Goal: Communication & Community: Answer question/provide support

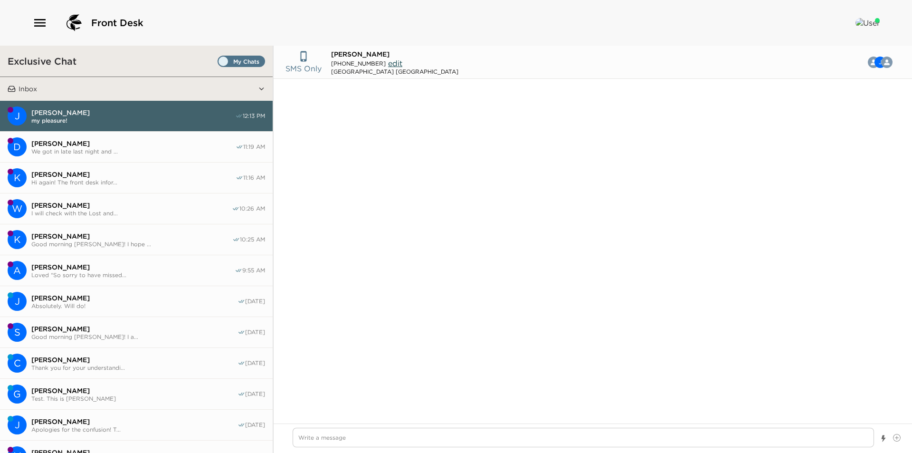
scroll to position [728, 0]
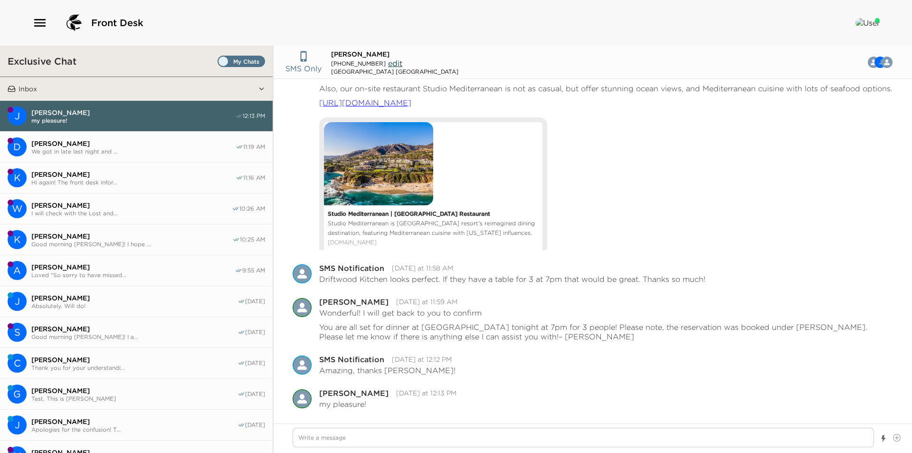
click at [227, 61] on span "Set all destinations" at bounding box center [240, 63] width 47 height 11
click at [219, 63] on input "Set all destinations" at bounding box center [219, 63] width 0 height 0
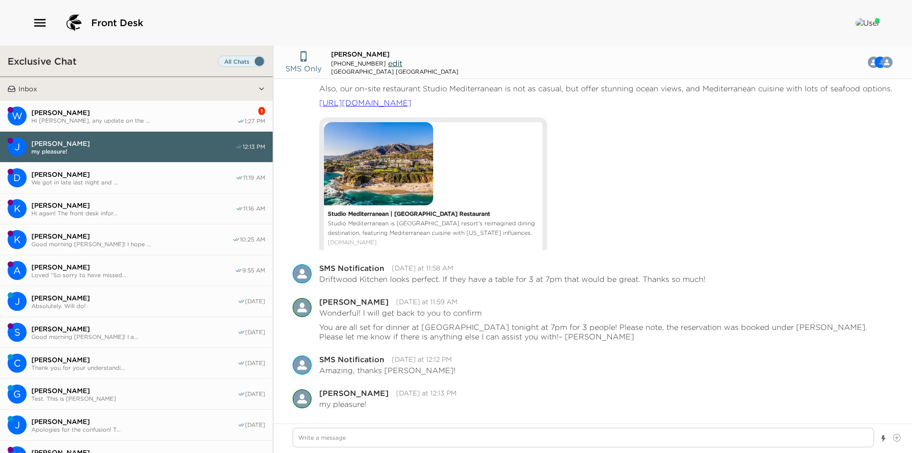
click at [120, 114] on span "[PERSON_NAME]" at bounding box center [134, 112] width 206 height 9
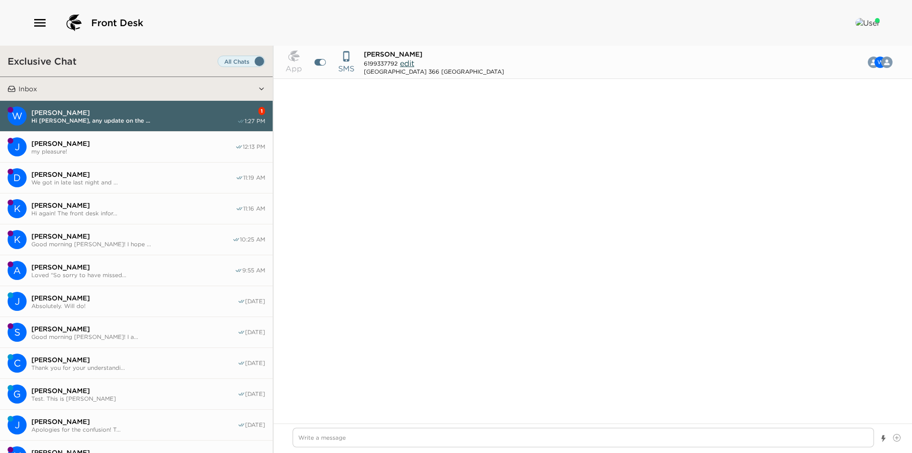
scroll to position [581, 0]
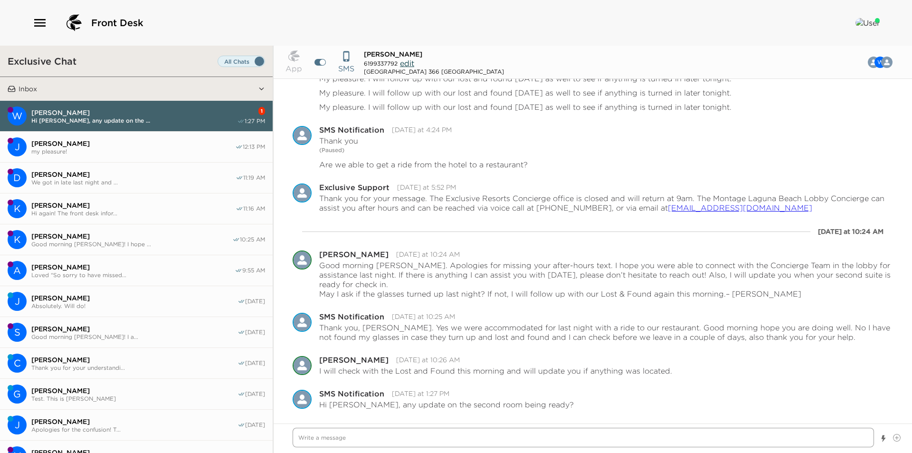
click at [492, 434] on textarea "Write a message" at bounding box center [583, 436] width 581 height 19
type textarea "x"
type textarea "H"
type textarea "x"
type textarea "Hi"
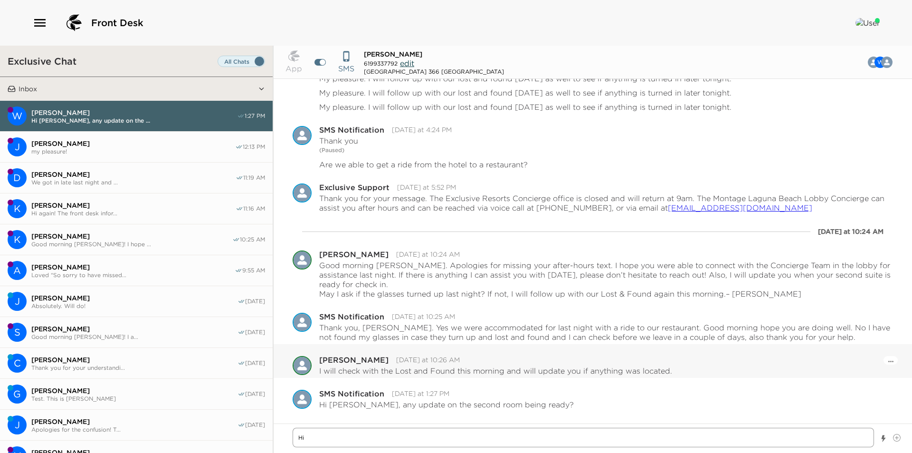
type textarea "x"
type textarea "Hi"
type textarea "x"
type textarea "Hi t"
type textarea "x"
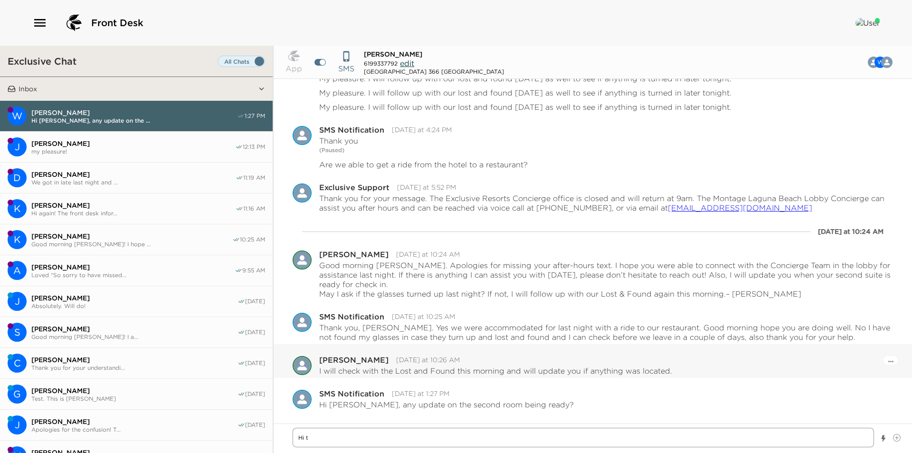
type textarea "Hi th"
type textarea "x"
type textarea "Hi the"
type textarea "x"
type textarea "Hi ther"
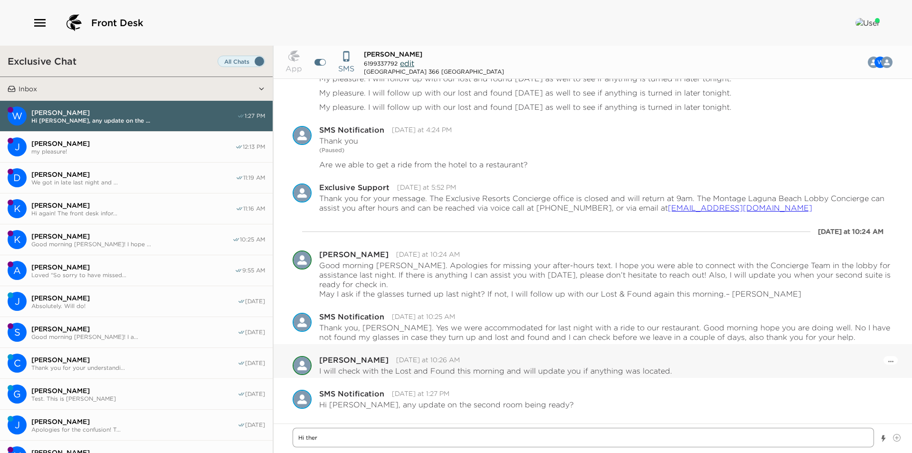
type textarea "x"
type textarea "Hi there"
type textarea "x"
type textarea "Hi there!"
type textarea "x"
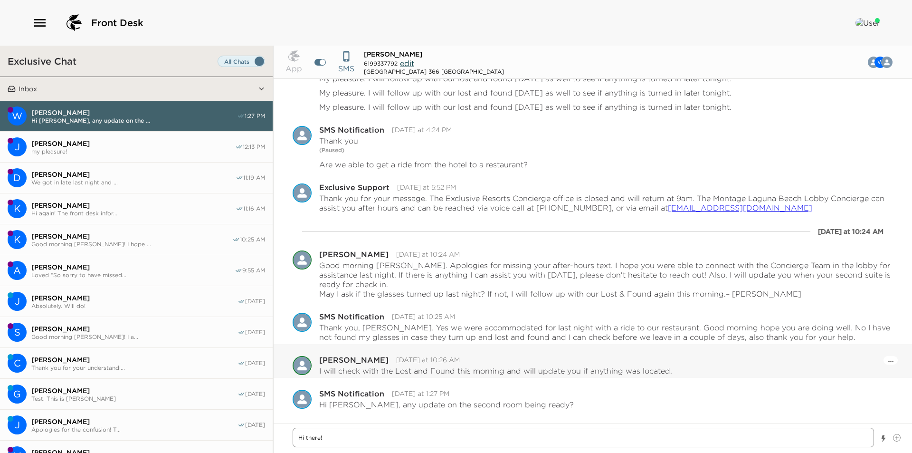
type textarea "Hi there!"
type textarea "x"
type textarea "Hi there! Y"
type textarea "x"
type textarea "Hi there! Ye"
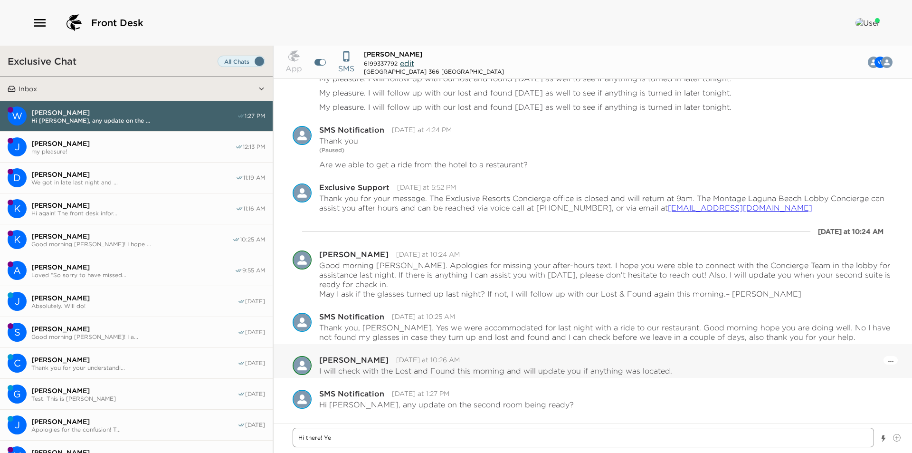
type textarea "x"
type textarea "Hi there! Yes"
type textarea "x"
type textarea "Hi there! Yes."
type textarea "x"
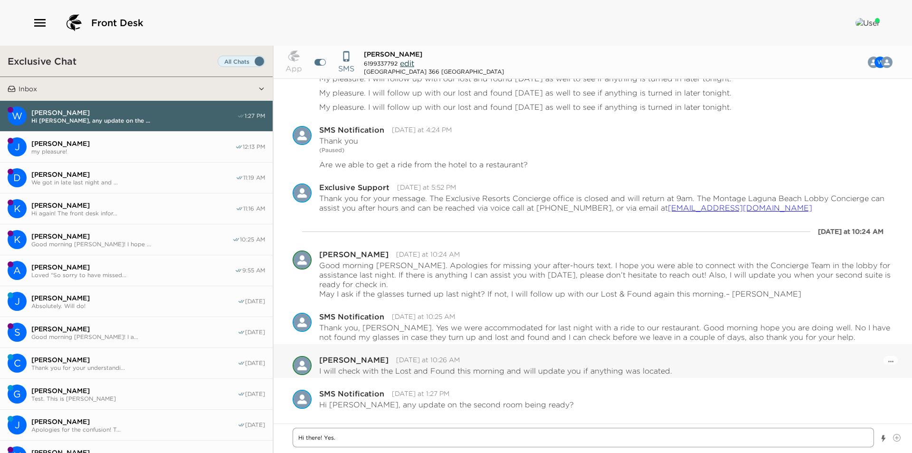
type textarea "Hi there! Yes."
type textarea "x"
type textarea "Hi there! Yes. T"
type textarea "x"
type textarea "Hi there! Yes. T"
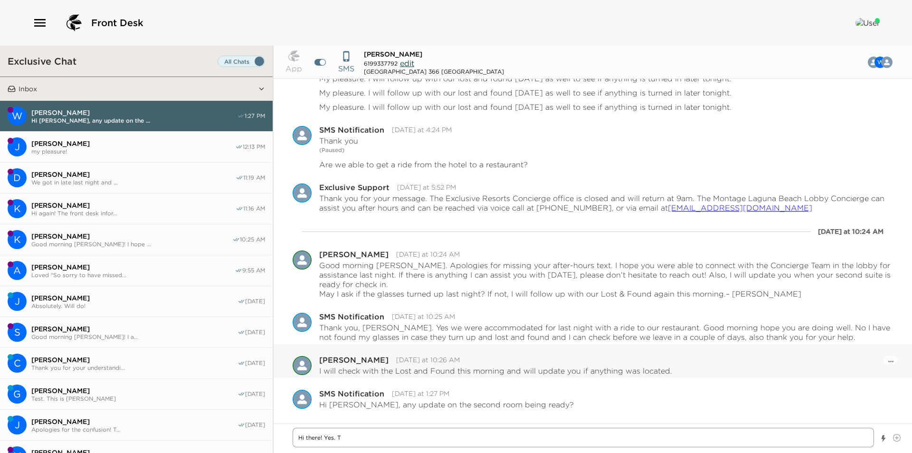
type textarea "x"
type textarea "Hi there! Yes. T s"
type textarea "x"
type textarea "Hi there! Yes. T su"
type textarea "x"
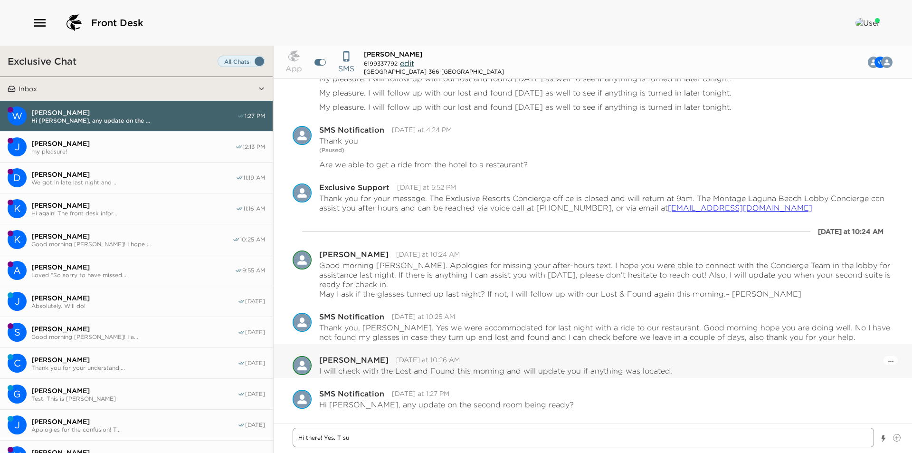
type textarea "Hi there! Yes. T sui"
type textarea "x"
type textarea "Hi there! Yes. T suit"
type textarea "x"
type textarea "Hi there! Yes. T sui"
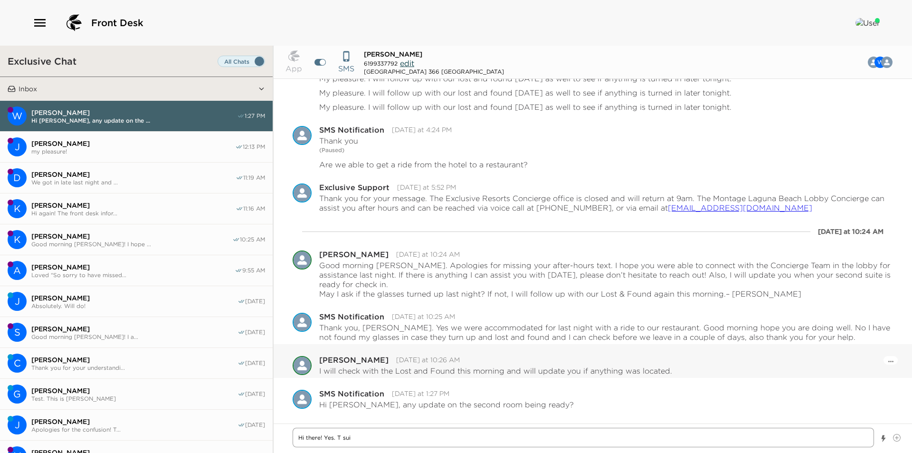
type textarea "x"
type textarea "Hi there! Yes. T su"
type textarea "x"
type textarea "Hi there! Yes. T s"
type textarea "x"
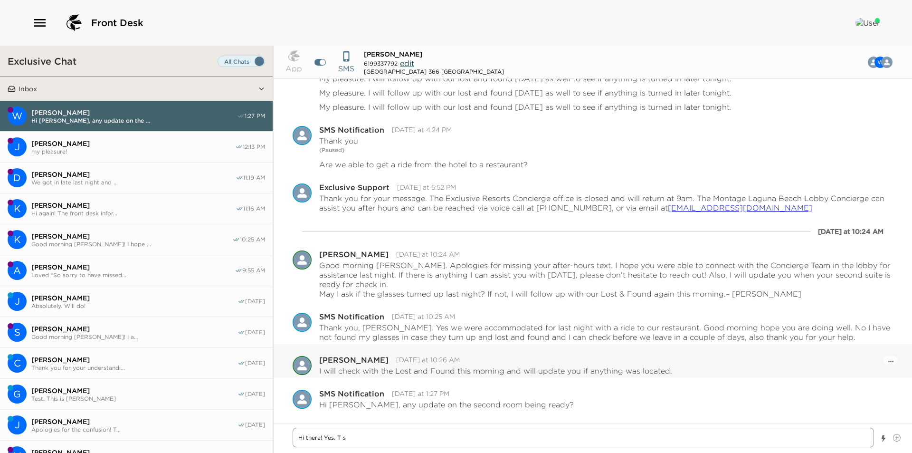
type textarea "Hi there! Yes. T"
type textarea "x"
type textarea "Hi there! Yes. T"
type textarea "x"
type textarea "Hi there! Yes."
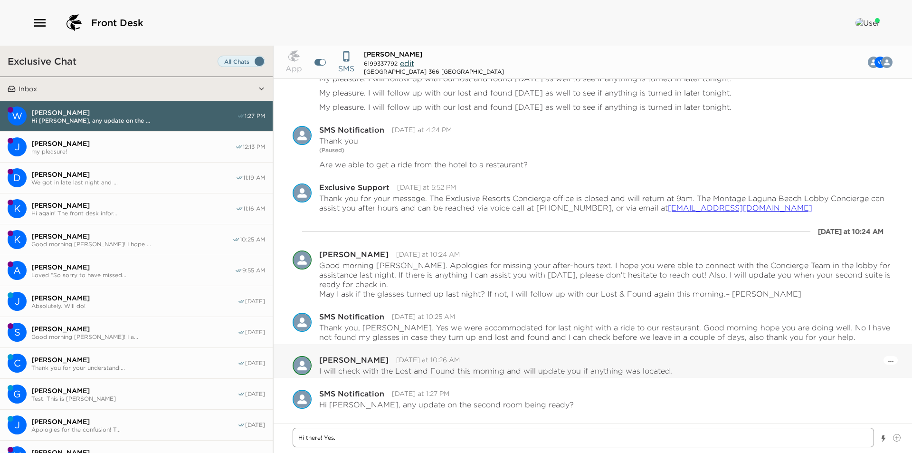
type textarea "x"
type textarea "Hi there! Yes. W"
type textarea "x"
type textarea "Hi there! Yes. We"
type textarea "x"
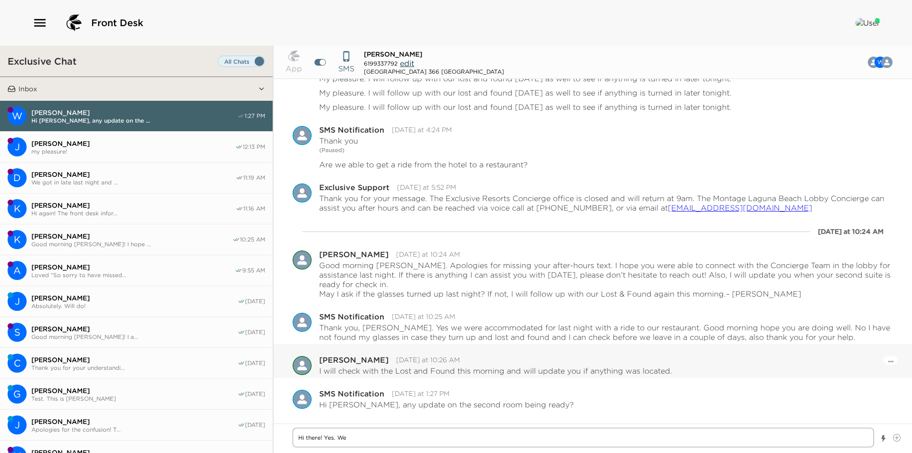
type textarea "Hi there! Yes. We a"
type textarea "x"
type textarea "Hi there! Yes. We ar"
type textarea "x"
type textarea "Hi there! Yes. We are"
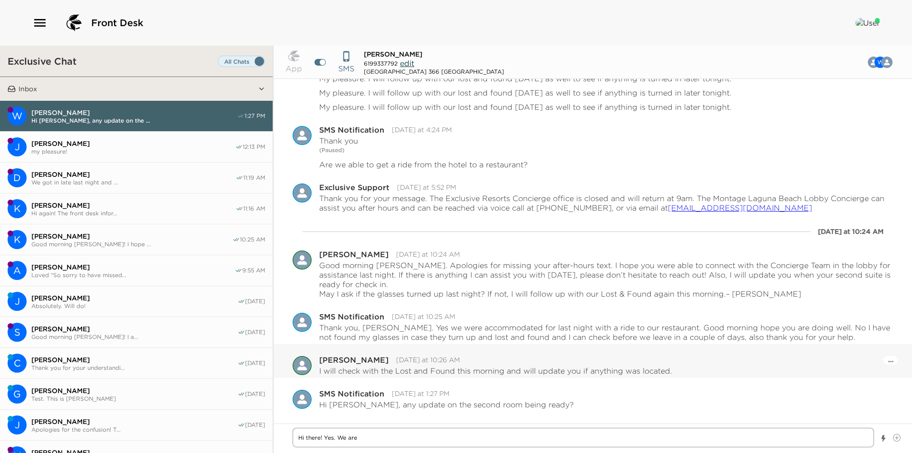
type textarea "x"
type textarea "Hi there! Yes. We are"
type textarea "x"
type textarea "Hi there! Yes. We are m"
type textarea "x"
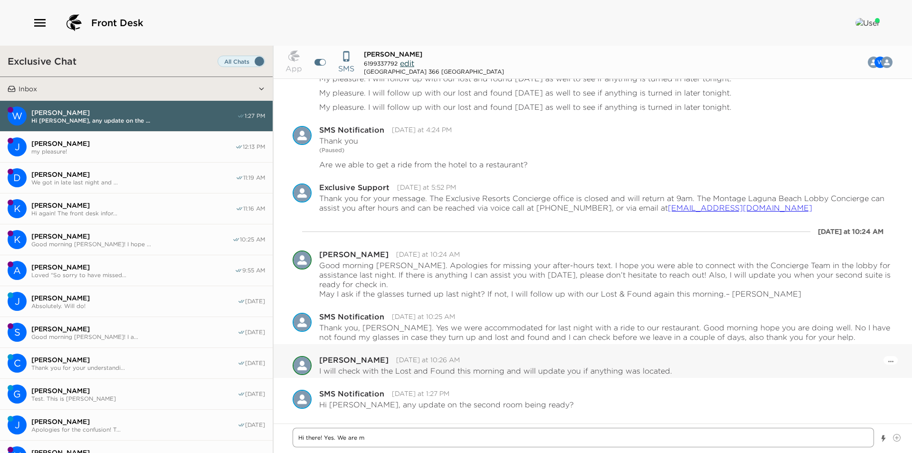
type textarea "Hi there! Yes. We are ma"
type textarea "x"
type textarea "Hi there! Yes. We are mak"
type textarea "x"
type textarea "Hi there! Yes. We are [PERSON_NAME]"
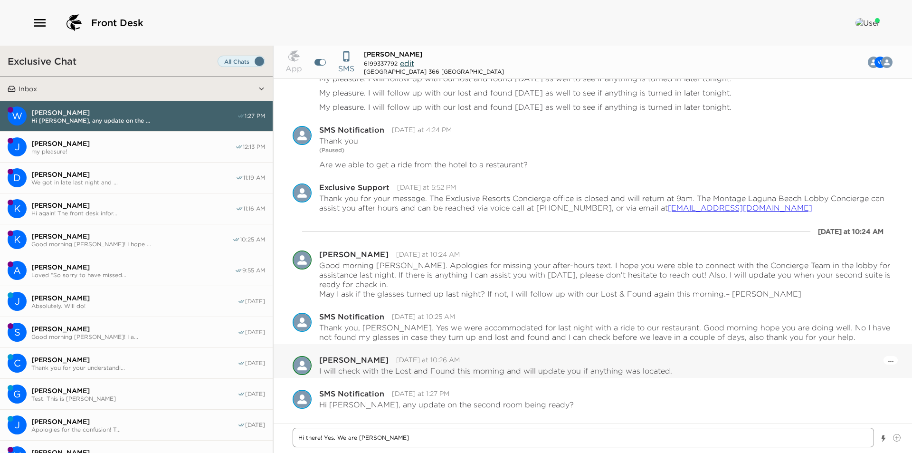
type textarea "x"
type textarea "Hi there! Yes. We are makin"
type textarea "x"
type textarea "Hi there! Yes. We are making"
type textarea "x"
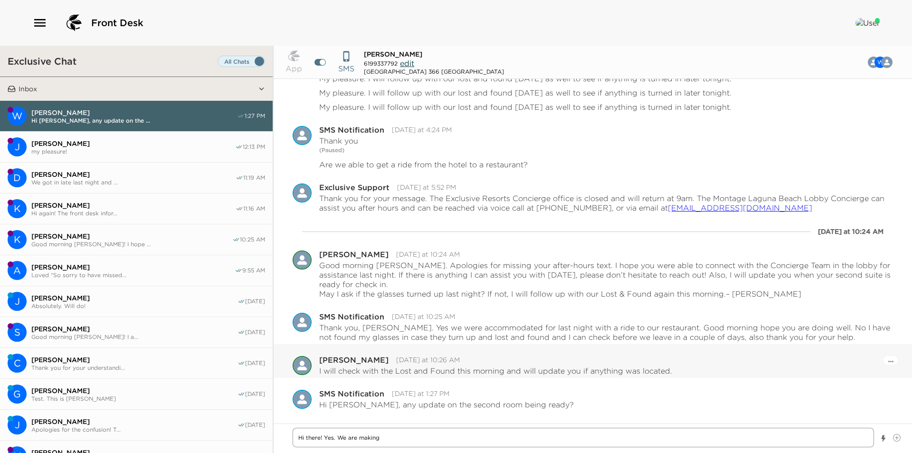
type textarea "Hi there! Yes. We are making"
type textarea "x"
type textarea "Hi there! Yes. We are making g"
type textarea "x"
type textarea "Hi there! Yes. We are making go"
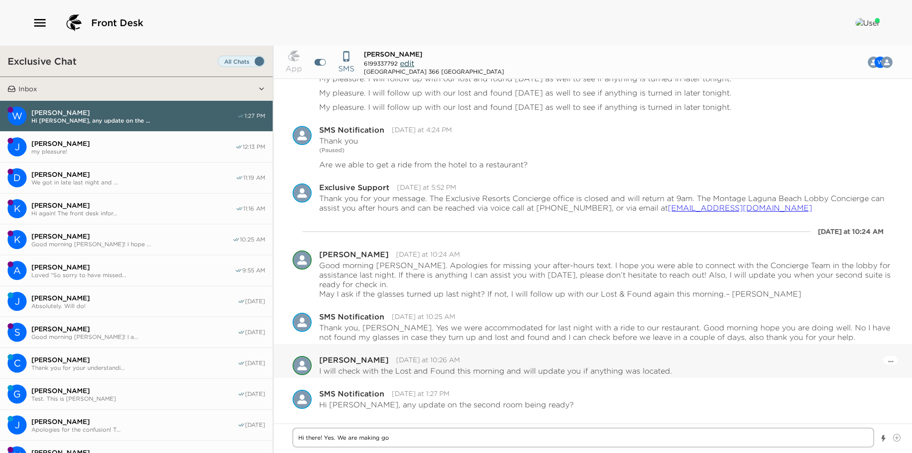
type textarea "x"
type textarea "Hi there! Yes. We are making good"
type textarea "x"
type textarea "Hi there! Yes. We are making good"
type textarea "x"
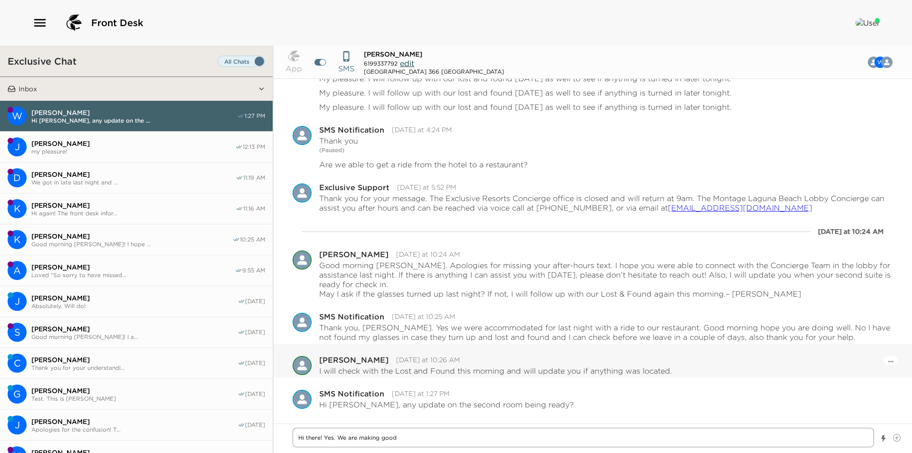
type textarea "Hi there! Yes. We are making good p"
type textarea "x"
type textarea "Hi there! Yes. We are making good pr"
type textarea "x"
type textarea "Hi there! Yes. We are making good pro"
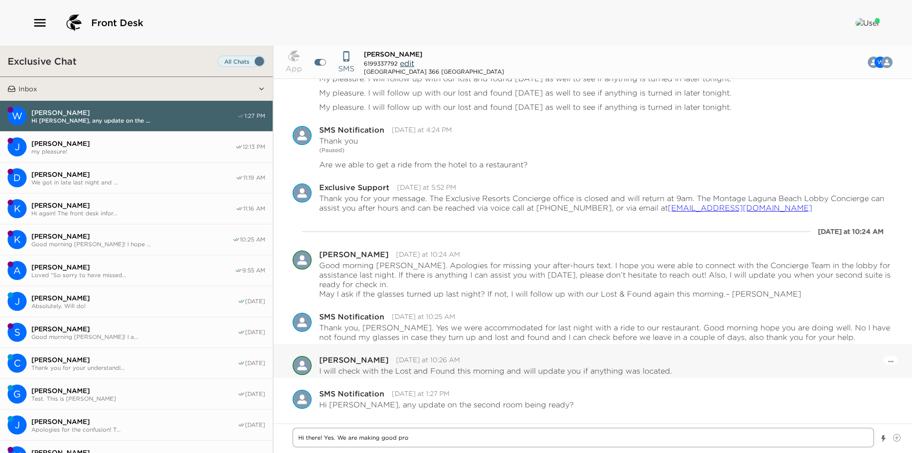
type textarea "x"
type textarea "Hi there! Yes. We are making good prog"
type textarea "x"
type textarea "Hi there! Yes. We are making good progr"
type textarea "x"
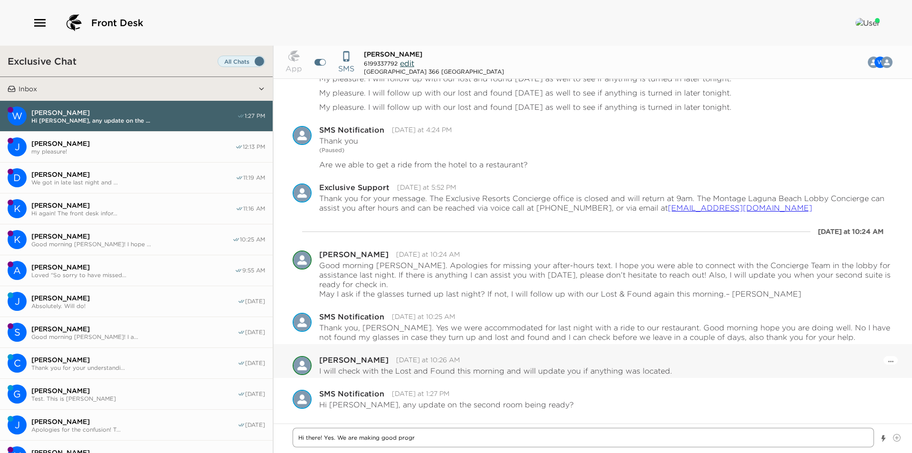
type textarea "Hi there! Yes. We are making good progre"
type textarea "x"
type textarea "Hi there! Yes. We are making good progres"
type textarea "x"
type textarea "Hi there! Yes. We are making good progress"
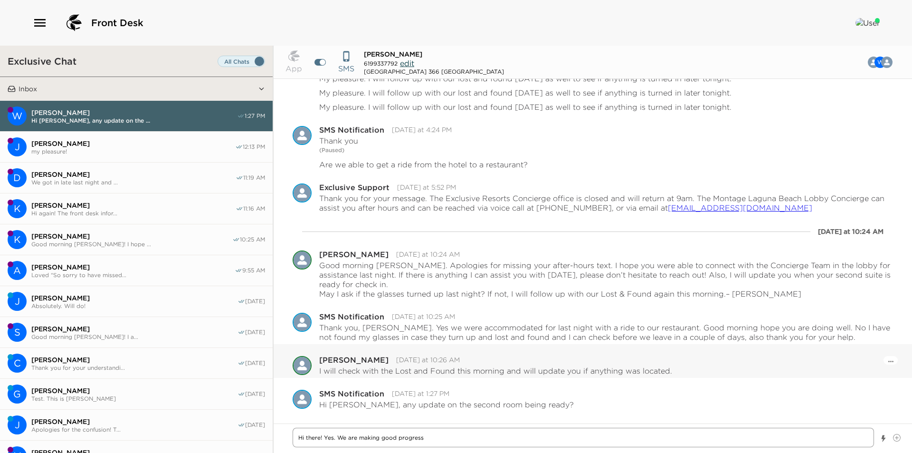
type textarea "x"
type textarea "Hi there! Yes. We are making good progress."
type textarea "x"
type textarea "Hi there! Yes. We are making good progress."
type textarea "x"
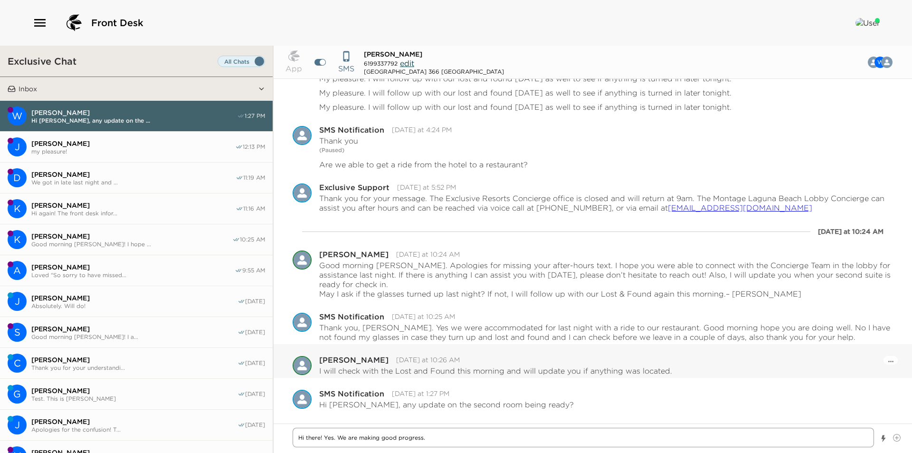
type textarea "Hi there! Yes. We are making good progress. I"
type textarea "x"
type textarea "Hi there! Yes. We are making good progress. I"
type textarea "x"
type textarea "Hi there! Yes. We are making good progress. I a"
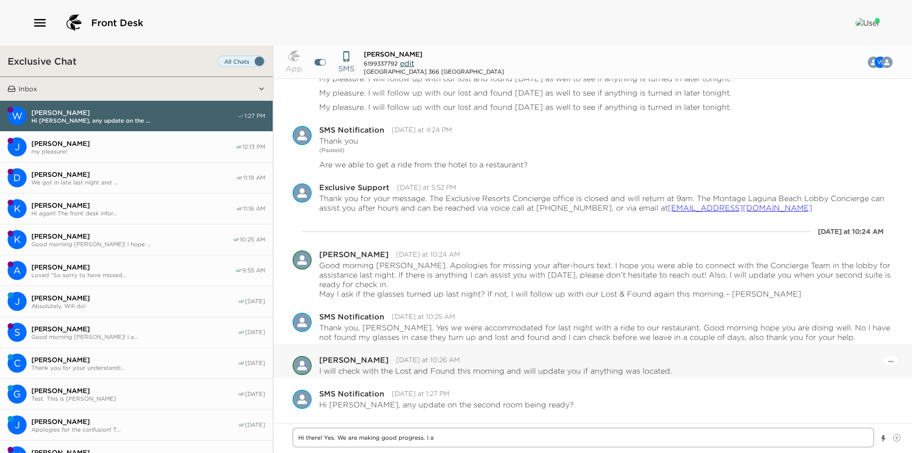
type textarea "x"
type textarea "Hi there! Yes. We are making good progress. I am"
type textarea "x"
type textarea "Hi there! Yes. We are making good progress. I am j"
type textarea "x"
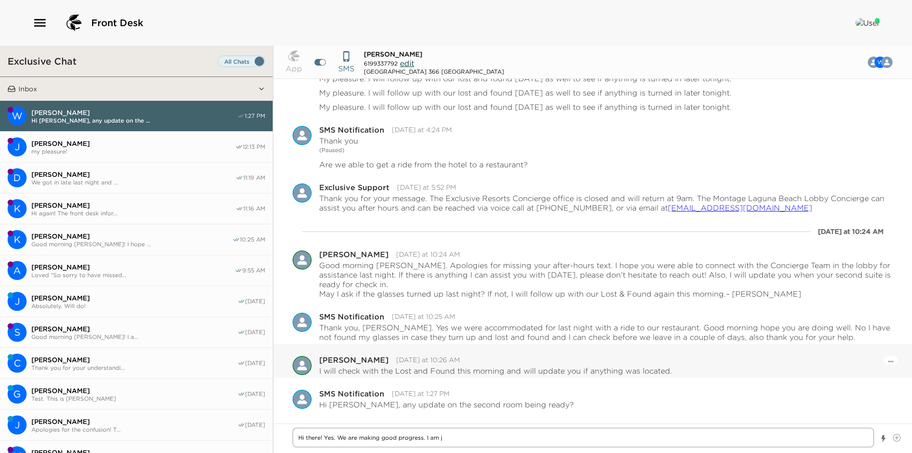
type textarea "Hi there! Yes. We are making good progress. I am ju"
type textarea "x"
type textarea "Hi there! Yes. We are making good progress. I am jus"
type textarea "x"
type textarea "Hi there! Yes. We are making good progress. I am just"
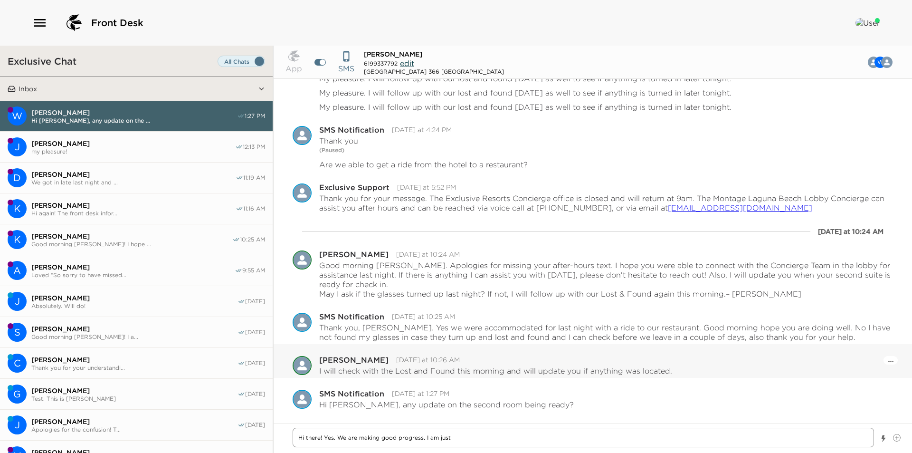
type textarea "x"
type textarea "Hi there! Yes. We are making good progress. I am just a"
type textarea "x"
type textarea "Hi there! Yes. We are making good progress. I am just aa"
type textarea "x"
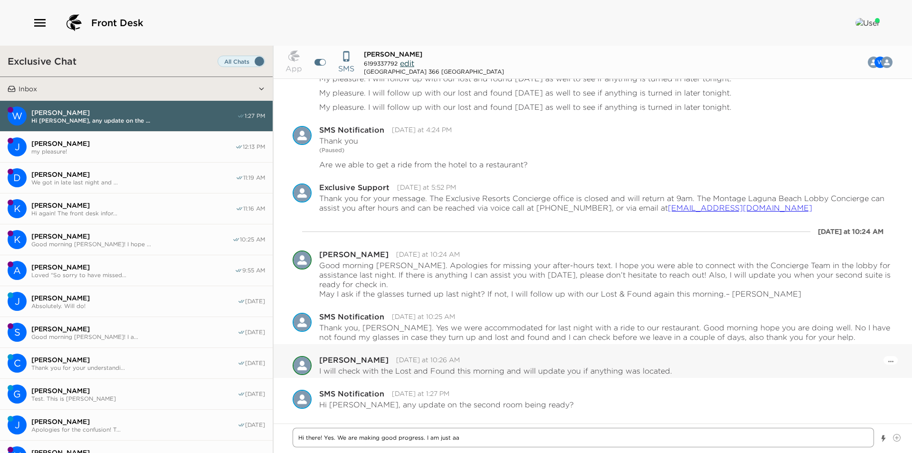
type textarea "Hi there! Yes. We are making good progress. I am just a"
type textarea "x"
type textarea "Hi there! Yes. We are making good progress. I am just aw"
type textarea "x"
type textarea "Hi there! Yes. We are making good progress. I am just awa"
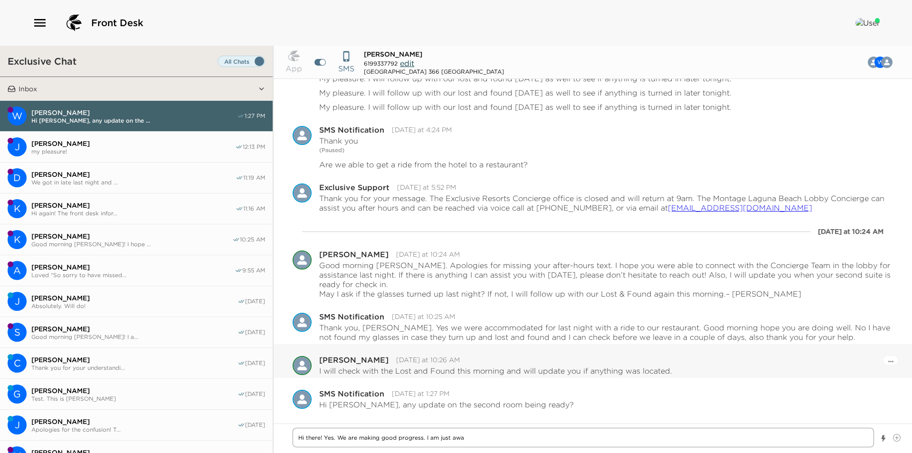
type textarea "x"
type textarea "Hi there! Yes. We are making good progress. I am just awai"
type textarea "x"
type textarea "Hi there! Yes. We are making good progress. I am just await"
type textarea "x"
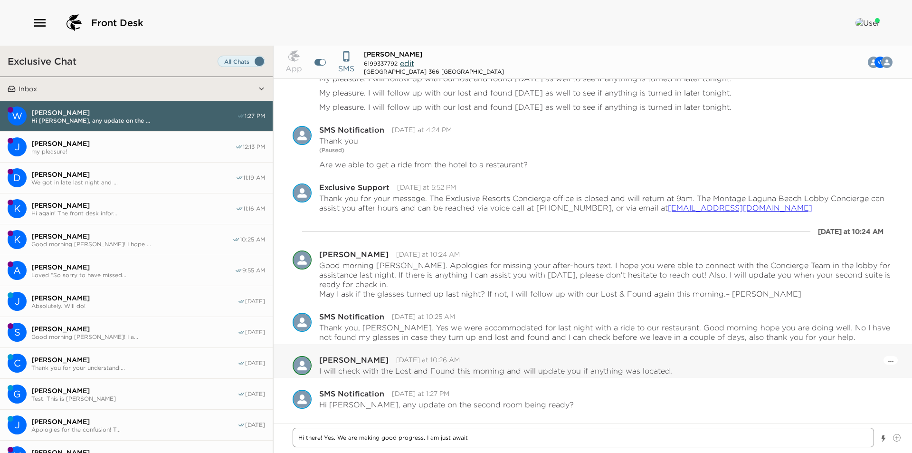
type textarea "Hi there! Yes. We are making good progress. I am just awaiti"
type textarea "x"
type textarea "Hi there! Yes. We are making good progress. I am just awaitin"
type textarea "x"
type textarea "Hi there! Yes. We are making good progress. I am just awaiting"
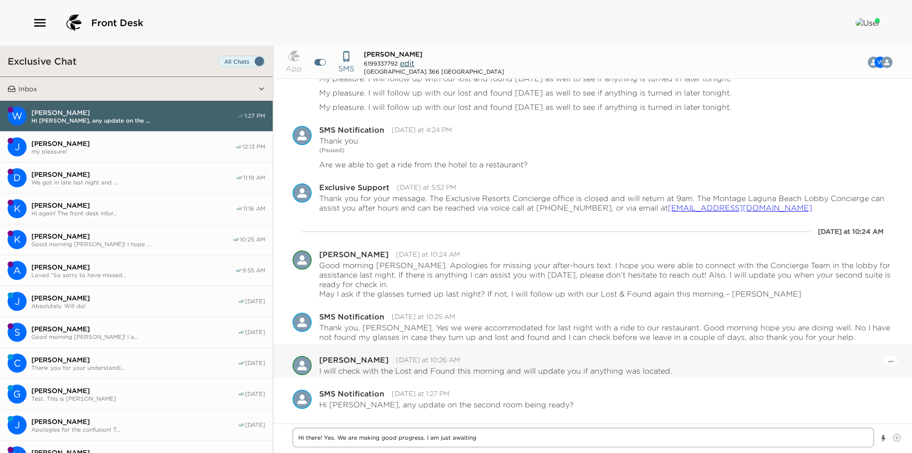
type textarea "x"
type textarea "Hi there! Yes. We are making good progress. I am just awaiting"
type textarea "x"
type textarea "Hi there! Yes. We are making good progress. I am just awaiting"
type textarea "x"
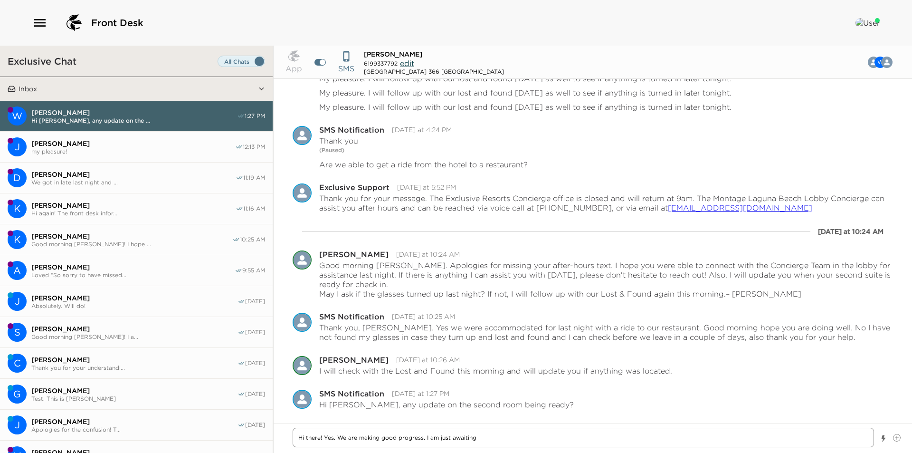
type textarea "Hi there! Yes. We are making good progress. I am just awaiting"
type textarea "x"
type textarea "Hi there! Yes. We are making good progress. I am just awaitin"
type textarea "x"
type textarea "Hi there! Yes. We are making good progress. I am just awaiti"
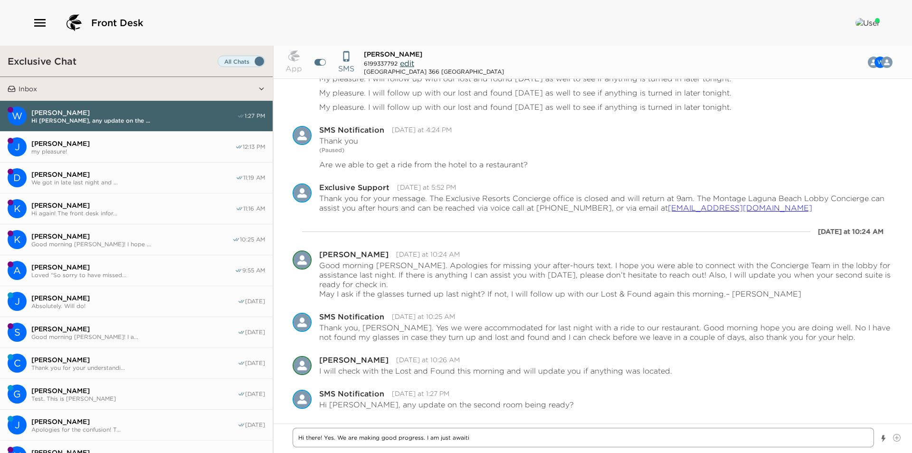
type textarea "x"
type textarea "Hi there! Yes. We are making good progress. I am just await"
type textarea "x"
type textarea "Hi there! Yes. We are making good progress. I am just awai"
type textarea "x"
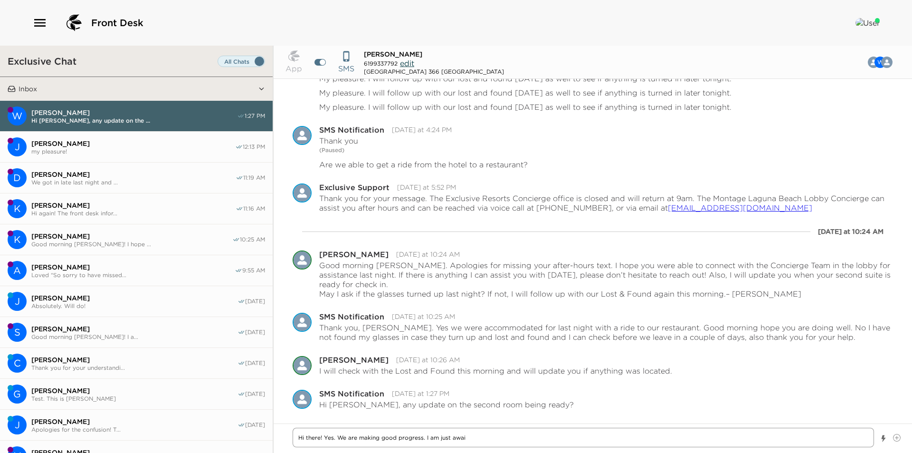
type textarea "Hi there! Yes. We are making good progress. I am just awa"
type textarea "x"
type textarea "Hi there! Yes. We are making good progress. I am just aw"
type textarea "x"
type textarea "Hi there! Yes. We are making good progress. I am just a"
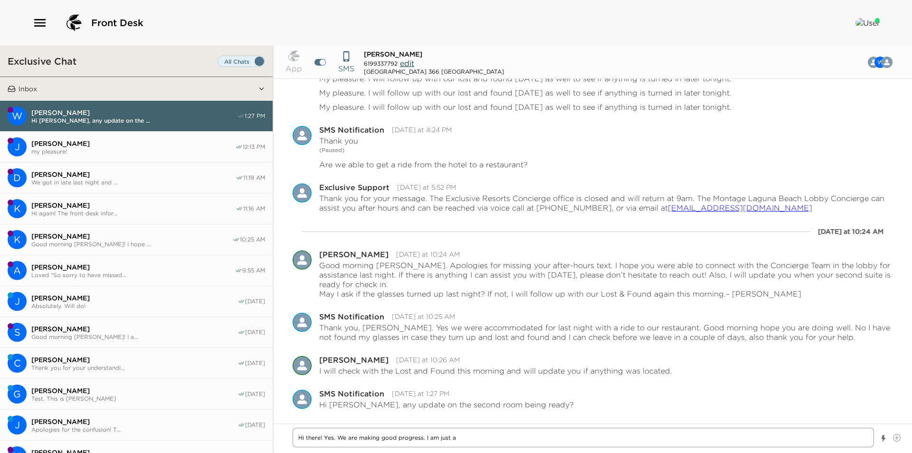
type textarea "x"
type textarea "Hi there! Yes. We are making good progress. I am just"
type textarea "x"
type textarea "Hi there! Yes. We are making good progress. I am just"
type textarea "x"
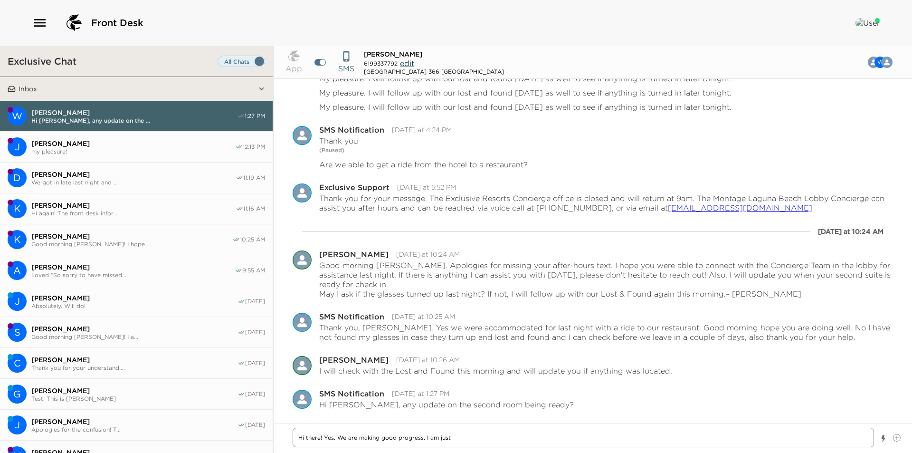
type textarea "Hi there! Yes. We are making good progress. I am jus"
type textarea "x"
type textarea "Hi there! Yes. We are making good progress. I am ju"
type textarea "x"
type textarea "Hi there! Yes. We are making good progress. I am j"
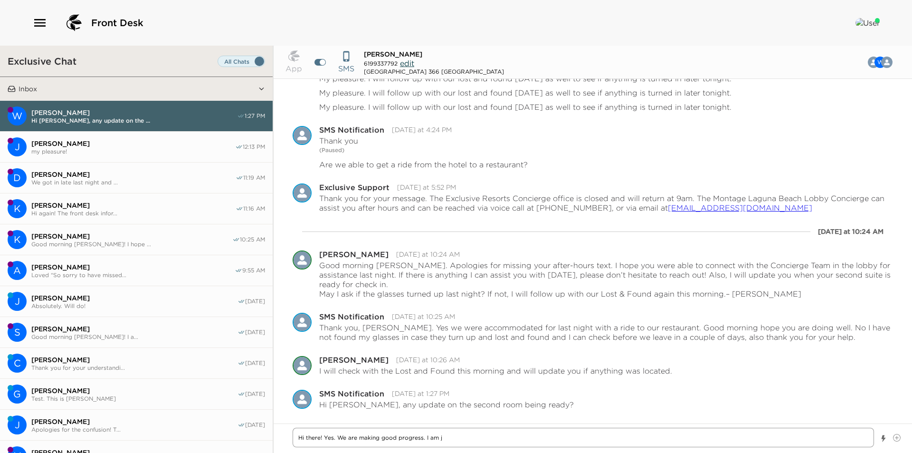
type textarea "x"
type textarea "Hi there! Yes. We are making good progress. I am"
type textarea "x"
type textarea "Hi there! Yes. We are making good progress. I am"
type textarea "x"
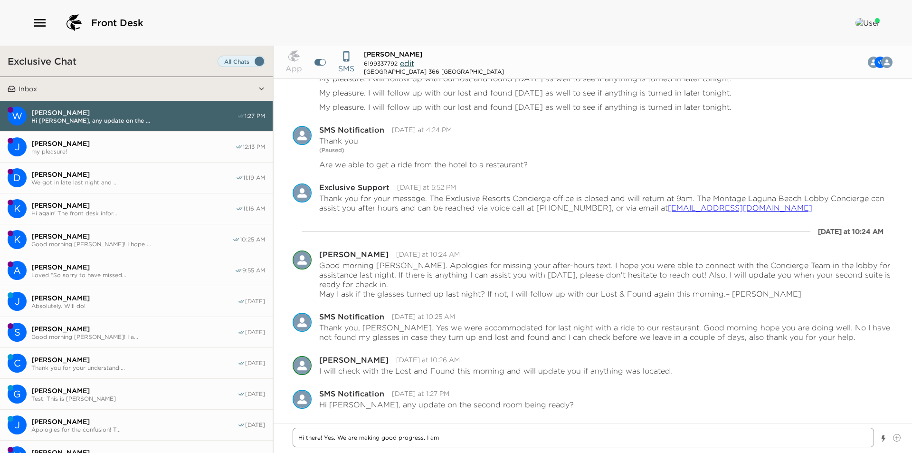
type textarea "Hi there! Yes. We are making good progress. I a"
type textarea "x"
type textarea "Hi there! Yes. We are making good progress. I"
type textarea "x"
type textarea "Hi there! Yes. We are making good progress. I w"
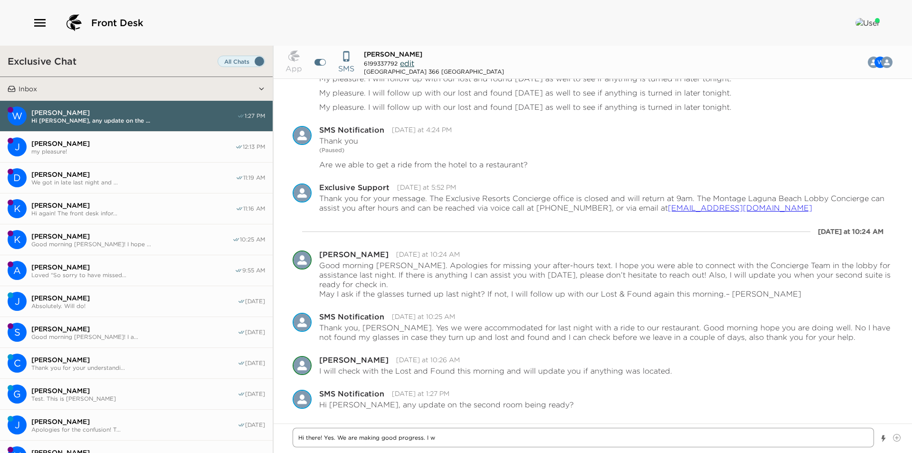
type textarea "x"
type textarea "Hi there! Yes. We are making good progress. I wi"
type textarea "x"
type textarea "Hi there! Yes. We are making good progress. I wil"
type textarea "x"
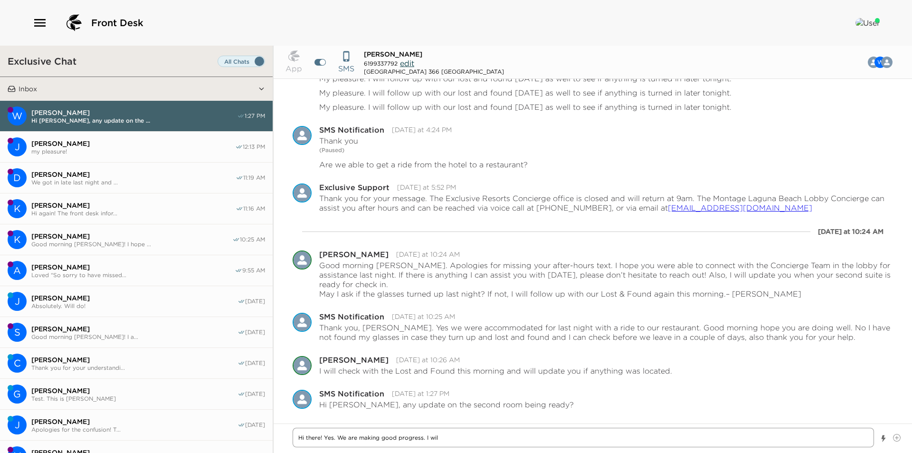
type textarea "Hi there! Yes. We are making good progress. I will"
type textarea "x"
type textarea "Hi there! Yes. We are making good progress. I will"
type textarea "x"
type textarea "Hi there! Yes. We are making good progress. I will u"
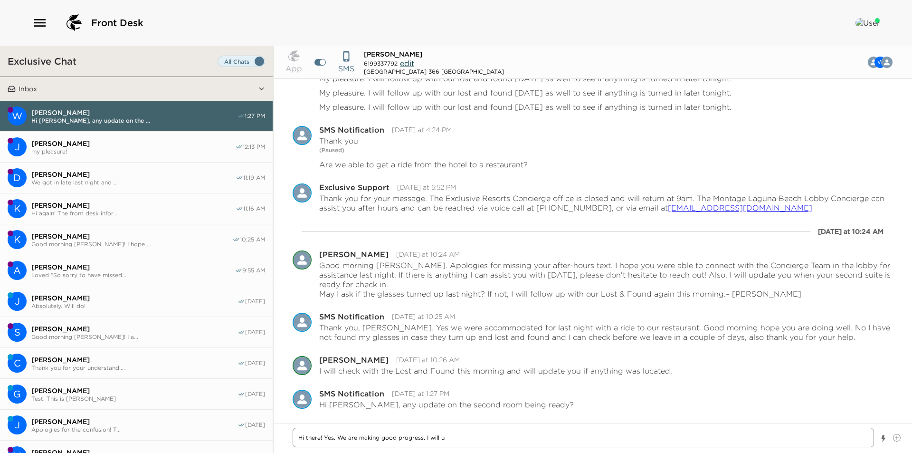
type textarea "x"
type textarea "Hi there! Yes. We are making good progress. I will up"
type textarea "x"
type textarea "Hi there! Yes. We are making good progress. I will upd"
type textarea "x"
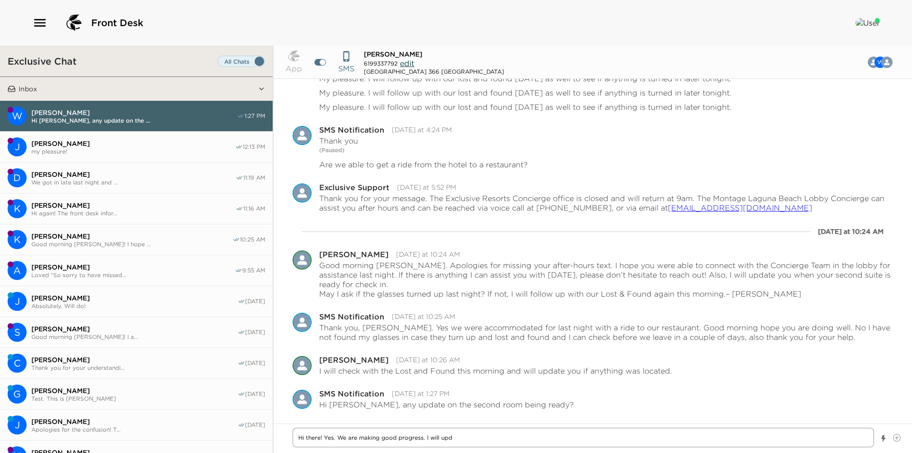
type textarea "Hi there! Yes. We are making good progress. I will upda"
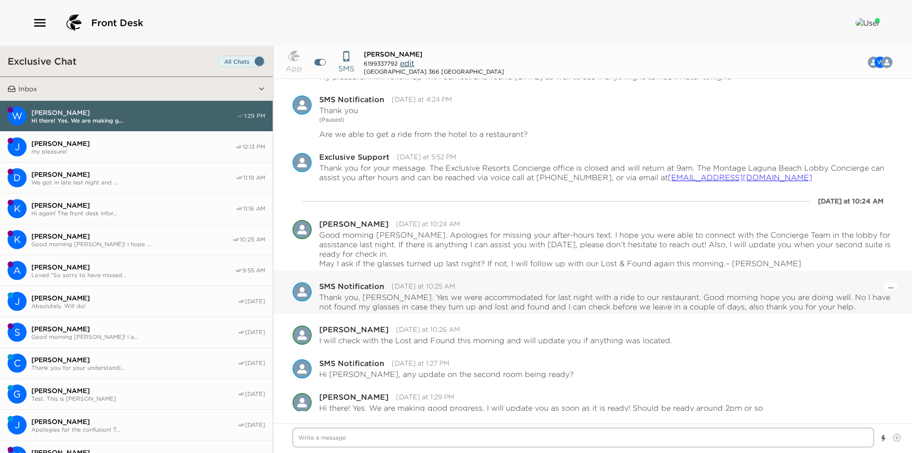
scroll to position [629, 0]
